Goal: Transaction & Acquisition: Purchase product/service

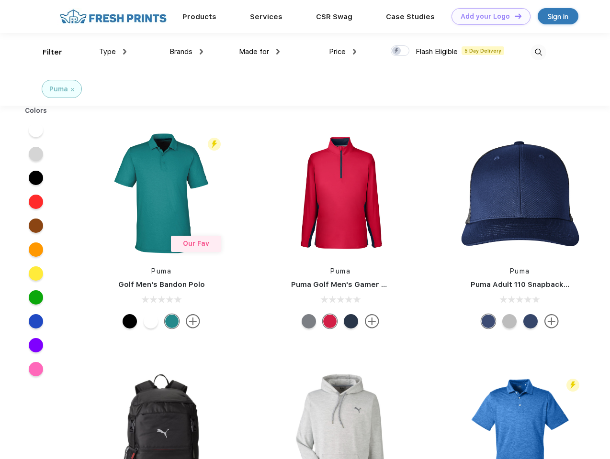
scroll to position [0, 0]
click at [487, 16] on link "Add your Logo Design Tool" at bounding box center [490, 16] width 79 height 17
click at [0, 0] on div "Design Tool" at bounding box center [0, 0] width 0 height 0
click at [513, 16] on link "Add your Logo Design Tool" at bounding box center [490, 16] width 79 height 17
click at [46, 52] on div "Filter" at bounding box center [53, 52] width 20 height 11
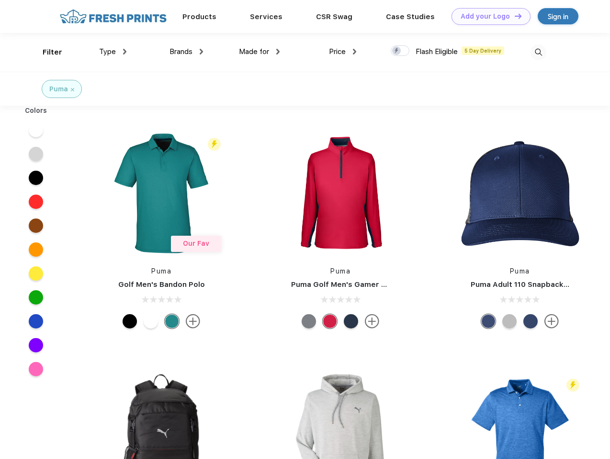
click at [113, 52] on span "Type" at bounding box center [107, 51] width 17 height 9
click at [186, 52] on span "Brands" at bounding box center [180, 51] width 23 height 9
click at [259, 52] on span "Made for" at bounding box center [254, 51] width 30 height 9
click at [343, 52] on span "Price" at bounding box center [337, 51] width 17 height 9
click at [400, 51] on div at bounding box center [399, 50] width 19 height 11
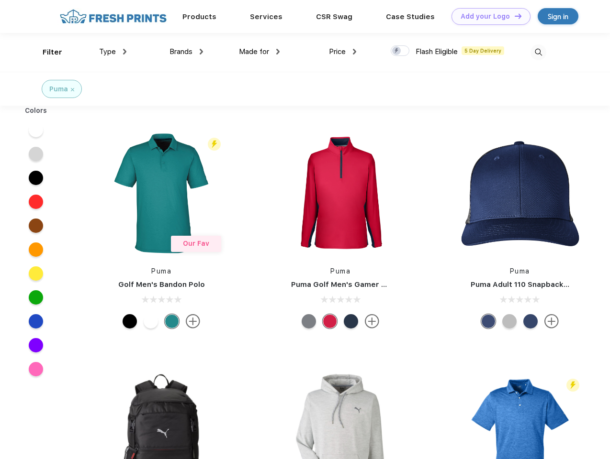
click at [397, 51] on input "checkbox" at bounding box center [393, 48] width 6 height 6
click at [538, 52] on img at bounding box center [538, 52] width 16 height 16
